Goal: Transaction & Acquisition: Purchase product/service

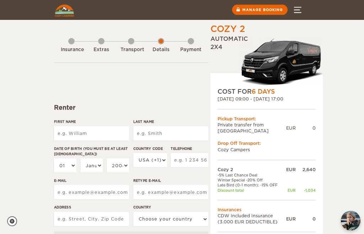
click at [90, 132] on input "First Name" at bounding box center [91, 134] width 75 height 14
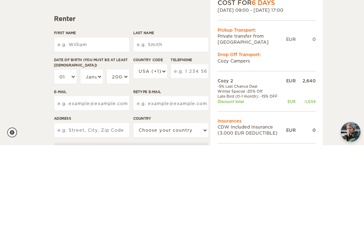
type input "[PERSON_NAME]"
type input "Ortiz-Schwartz"
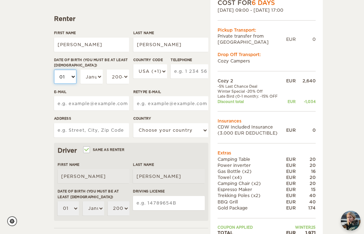
click at [68, 76] on select "01 02 03 04 05 06 07 08 09 10 11 12 13 14 15 16 17 18 19 20 21 22 23 24 25 26 2…" at bounding box center [65, 77] width 22 height 14
select select "07"
click at [99, 75] on select "January February March April May June July August September October November De…" at bounding box center [91, 77] width 22 height 14
select select "07"
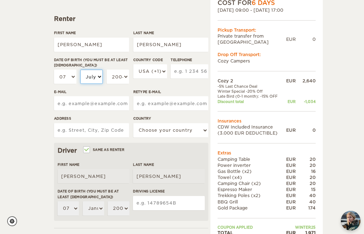
select select "07"
click at [127, 76] on select "2004 2003 2002 2001 2000 1999 1998 1997 1996 1995 1994 1993 1992 1991 1990 1989…" at bounding box center [118, 77] width 22 height 14
select select "1967"
click at [193, 70] on input "Telephone" at bounding box center [190, 71] width 38 height 14
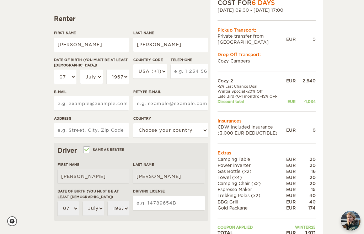
scroll to position [88, 0]
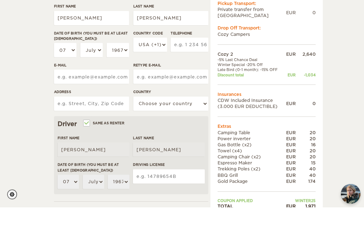
type input "6466441033"
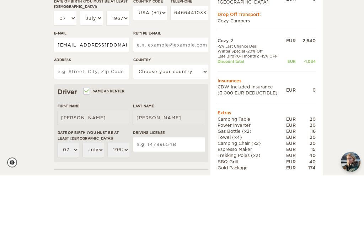
type input "eortizschwartz@gmail.com"
click at [190, 97] on input "Retype E-mail" at bounding box center [170, 104] width 75 height 14
type input "eortizschwartz@gmail.com"
click at [114, 124] on input "Address" at bounding box center [91, 131] width 75 height 14
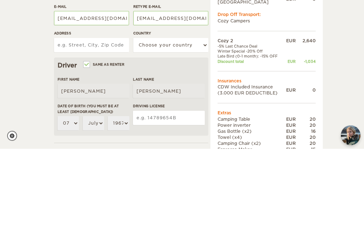
type input "126 Gary Rd"
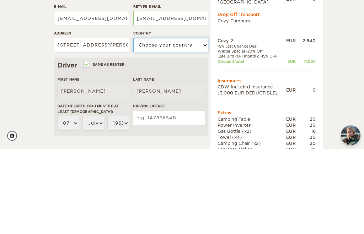
select select "222"
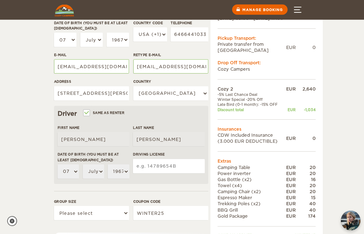
scroll to position [127, 0]
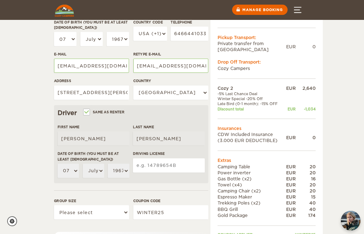
click at [88, 112] on input "Same as renter" at bounding box center [86, 113] width 5 height 5
checkbox input "false"
select select
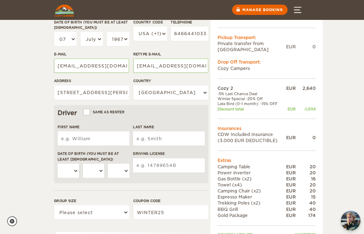
click at [65, 145] on input "First Name" at bounding box center [94, 139] width 72 height 14
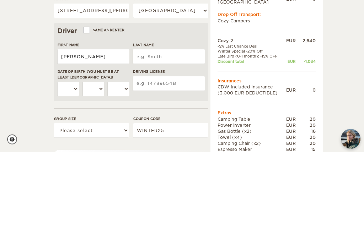
type input "Clifford"
click at [194, 132] on input "Last Name" at bounding box center [169, 139] width 72 height 14
click at [182, 132] on input "Last Name" at bounding box center [169, 139] width 72 height 14
type input "Schwartz"
click at [68, 151] on label"] "Date of birth (You must be at least 20 years old)" at bounding box center [94, 156] width 72 height 11
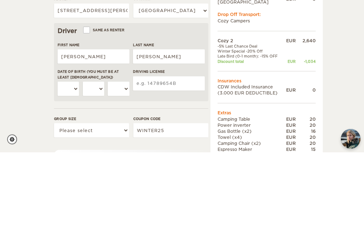
click at [68, 164] on select "01 02 03 04 05 06 07 08 09 10 11 12 13 14 15 16 17 18 19 20 21 22 23 24 25 26 2…" at bounding box center [68, 171] width 21 height 14
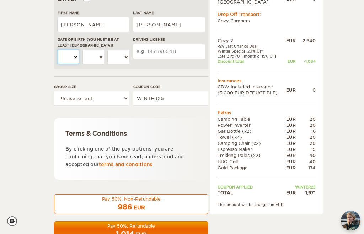
select select "05"
click at [103, 56] on select "January February March April May June July August September October November De…" at bounding box center [93, 57] width 21 height 14
select select "05"
click at [75, 55] on select "01 02 03 04 05 06 07 08 09 10 11 12 13 14 15 16 17 18 19 20 21 22 23 24 25 26 2…" at bounding box center [68, 57] width 21 height 14
select select "16"
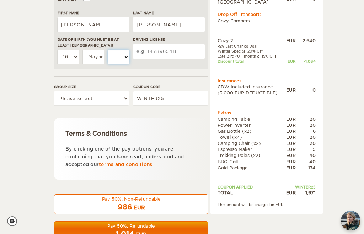
click at [127, 54] on select "2004 2003 2002 2001 2000 1999 1998 1997 1996 1995 1994 1993 1992 1991 1990 1989…" at bounding box center [118, 57] width 21 height 14
select select "1960"
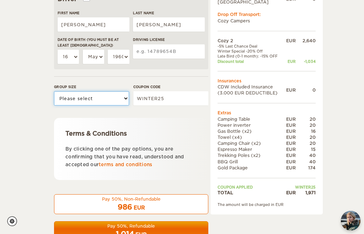
click at [126, 99] on select "Please select 1 2" at bounding box center [91, 98] width 75 height 14
select select "2"
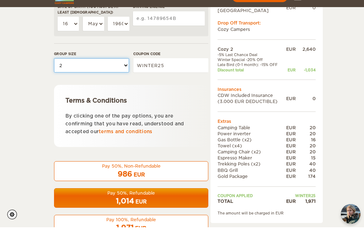
scroll to position [267, 0]
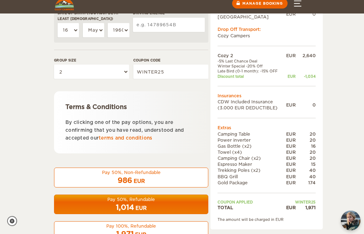
click at [128, 208] on span "1,014" at bounding box center [125, 208] width 18 height 9
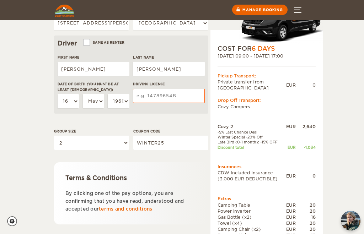
scroll to position [195, 0]
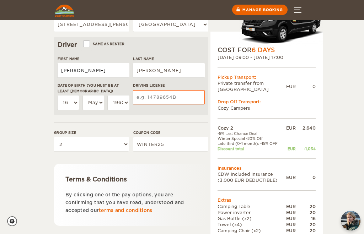
click at [100, 76] on input "Clifford" at bounding box center [94, 70] width 72 height 14
type input "C"
type input "Elizabeth"
click at [141, 71] on input "Schwartz" at bounding box center [169, 70] width 72 height 14
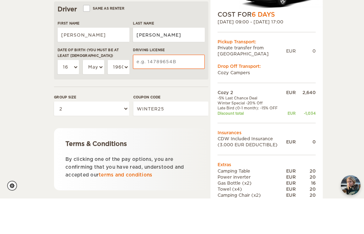
type input "Ortiz-Schwartz"
click at [165, 90] on input "Driving License" at bounding box center [169, 97] width 72 height 14
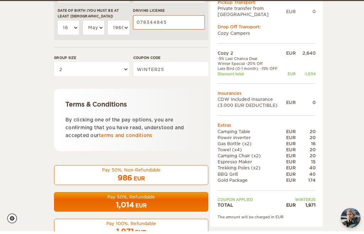
scroll to position [267, 0]
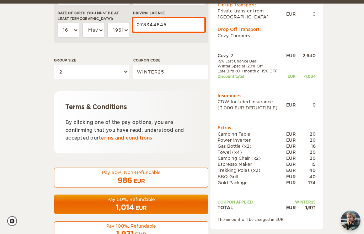
type input "078344845"
click at [152, 203] on div "1,014 EUR" at bounding box center [131, 208] width 145 height 10
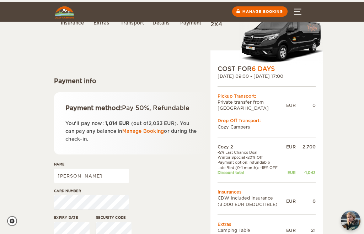
scroll to position [23, 0]
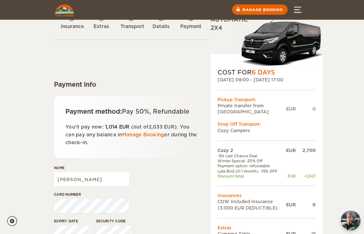
click at [248, 125] on div "Drop Off Transport:" at bounding box center [267, 125] width 98 height 6
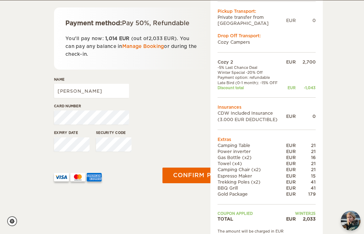
scroll to position [112, 0]
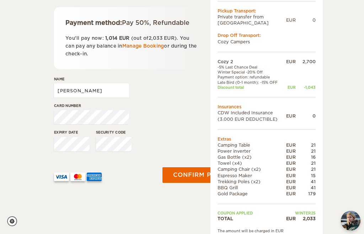
click at [102, 98] on input "[PERSON_NAME]" at bounding box center [91, 91] width 75 height 14
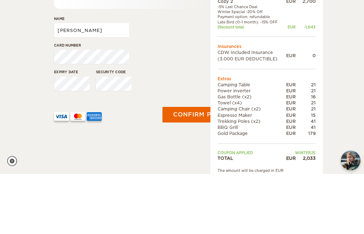
type input "[PERSON_NAME]"
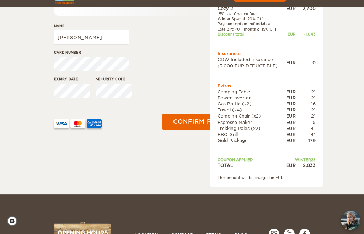
scroll to position [165, 0]
click at [189, 127] on button "Confirm payment" at bounding box center [205, 122] width 87 height 16
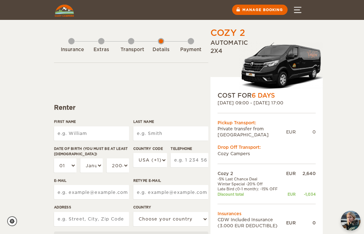
click at [97, 134] on input "First Name" at bounding box center [91, 134] width 75 height 14
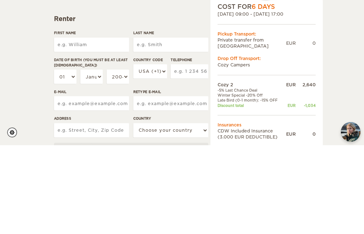
type input "Elizabeth"
type input "Ortiz-Schwartz"
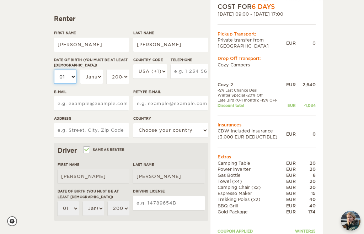
click at [75, 77] on select "01 02 03 04 05 06 07 08 09 10 11 12 13 14 15 16 17 18 19 20 21 22 23 24 25 26 2…" at bounding box center [65, 77] width 22 height 14
select select "07"
click at [101, 78] on select "January February March April May June July August September October November De…" at bounding box center [91, 77] width 22 height 14
select select "07"
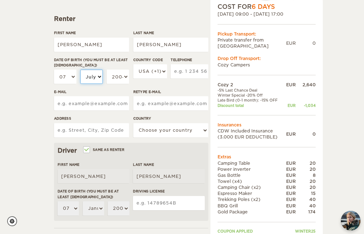
select select "07"
click at [124, 78] on select "2004 2003 2002 2001 2000 1999 1998 1997 1996 1995 1994 1993 1992 1991 1990 1989…" at bounding box center [118, 77] width 22 height 14
select select "1967"
click at [194, 71] on input "Telephone" at bounding box center [190, 71] width 38 height 14
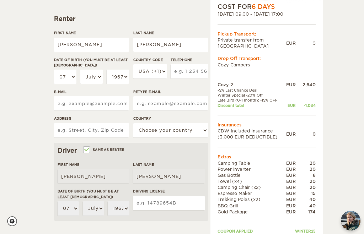
scroll to position [88, 0]
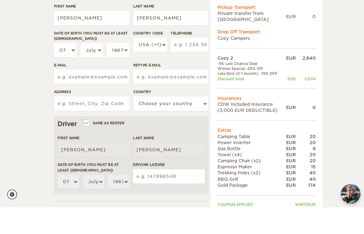
type input "6466441033"
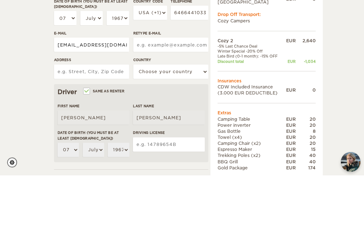
type input "eortizschwartz@gmail.com"
click at [189, 97] on input "Retype E-mail" at bounding box center [170, 104] width 75 height 14
type input "eortizschwartz@gmail.com"
click at [114, 124] on input "Address" at bounding box center [91, 131] width 75 height 14
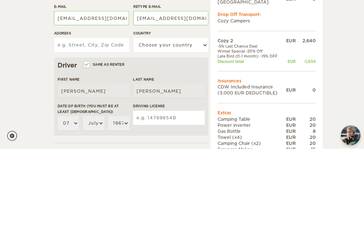
type input "126 Gary Rd"
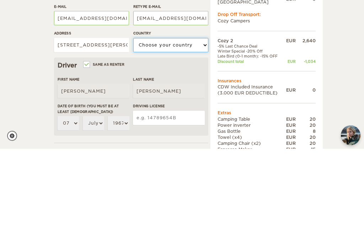
select select "222"
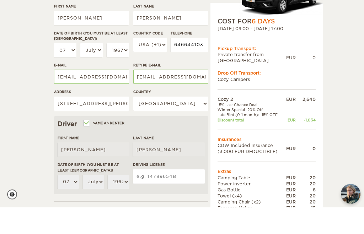
type input "6466441033"
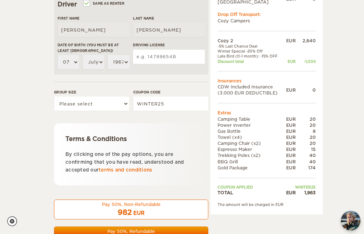
scroll to position [228, 0]
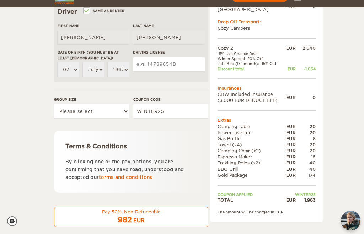
click at [178, 66] on input "Driving License" at bounding box center [169, 64] width 72 height 14
type input "078344845"
click at [126, 111] on select "Please select 1 2" at bounding box center [91, 111] width 75 height 14
select select "2"
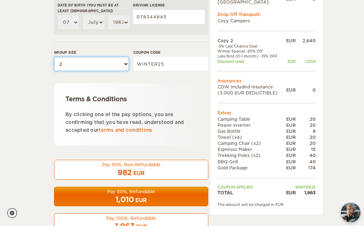
scroll to position [267, 0]
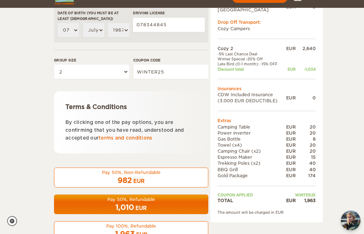
click at [162, 206] on div "1,010 EUR" at bounding box center [131, 208] width 145 height 10
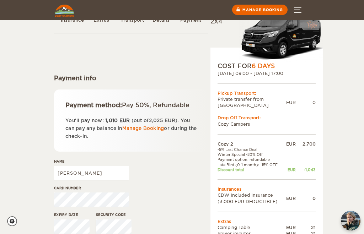
scroll to position [37, 0]
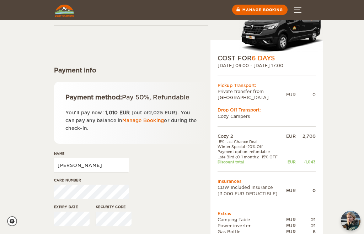
click at [103, 172] on input "[PERSON_NAME]" at bounding box center [91, 165] width 75 height 14
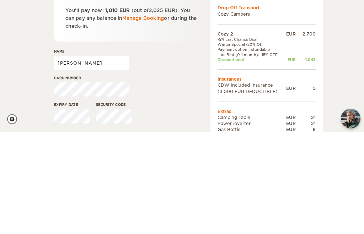
type input "[PERSON_NAME]"
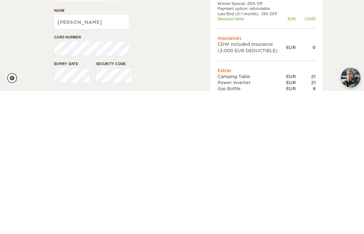
scroll to position [181, 0]
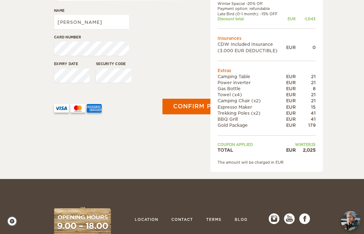
click at [190, 114] on button "Confirm payment" at bounding box center [205, 107] width 87 height 16
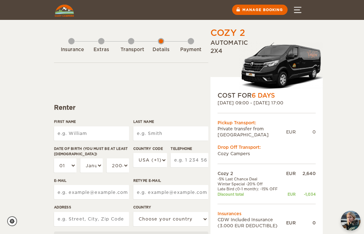
click at [90, 128] on input "First Name" at bounding box center [91, 134] width 75 height 14
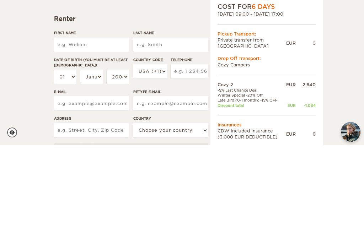
type input "Elizabeth"
type input "Ortiz-Schwartz"
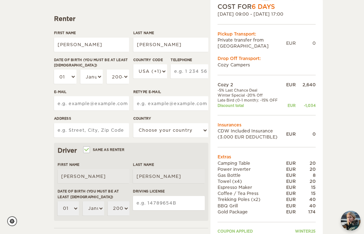
scroll to position [90, 0]
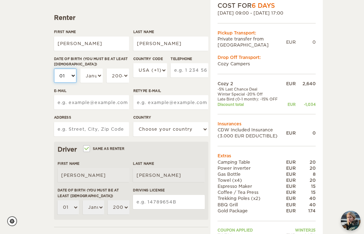
click at [76, 78] on select "01 02 03 04 05 06 07 08 09 10 11 12 13 14 15 16 17 18 19 20 21 22 23 24 25 26 2…" at bounding box center [65, 76] width 22 height 14
select select "07"
click at [96, 77] on select "January February March April May June July August September October November De…" at bounding box center [91, 76] width 22 height 14
select select "07"
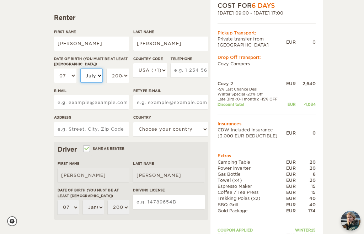
select select "07"
click at [124, 75] on select "2004 2003 2002 2001 2000 1999 1998 1997 1996 1995 1994 1993 1992 1991 1990 1989…" at bounding box center [118, 76] width 22 height 14
select select "1967"
click at [190, 73] on input "Telephone" at bounding box center [190, 70] width 38 height 14
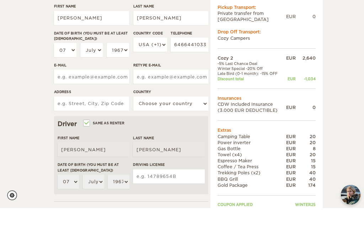
scroll to position [116, 0]
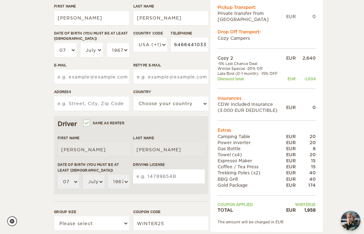
type input "6466441033"
click at [107, 76] on input "E-mail" at bounding box center [91, 77] width 75 height 14
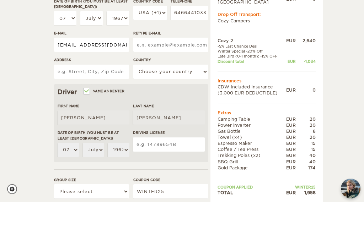
type input "eortizschwartz@gmail.com"
click at [190, 70] on input "Retype E-mail" at bounding box center [170, 77] width 75 height 14
type input "eortizschwartz@gmail.com"
click at [112, 97] on input "Address" at bounding box center [91, 104] width 75 height 14
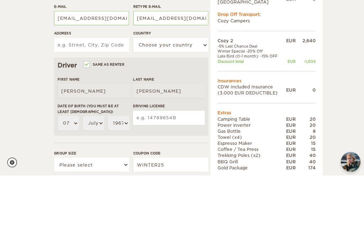
type input "126 Gary Rd"
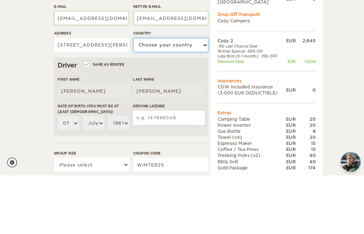
select select "222"
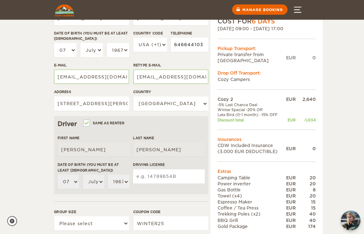
type input "6466441033"
click at [160, 179] on input "Driving License" at bounding box center [169, 177] width 72 height 14
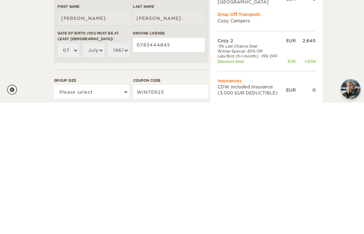
scroll to position [247, 0]
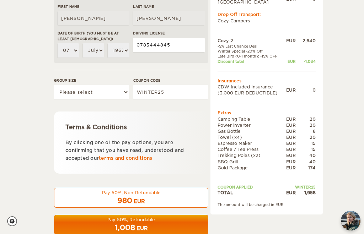
type input "0783444845"
click at [102, 93] on select "Please select 1 2" at bounding box center [91, 92] width 75 height 14
select select "2"
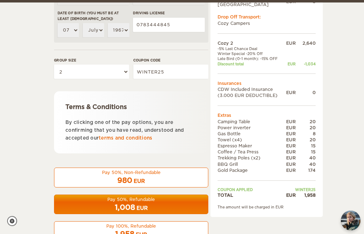
click at [128, 205] on span "1,008" at bounding box center [125, 208] width 20 height 9
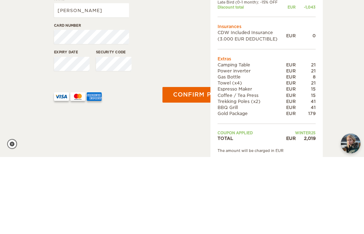
scroll to position [192, 0]
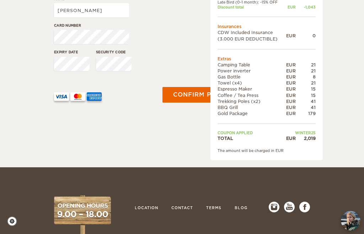
click at [188, 103] on button "Confirm payment" at bounding box center [205, 95] width 87 height 16
